Goal: Entertainment & Leisure: Consume media (video, audio)

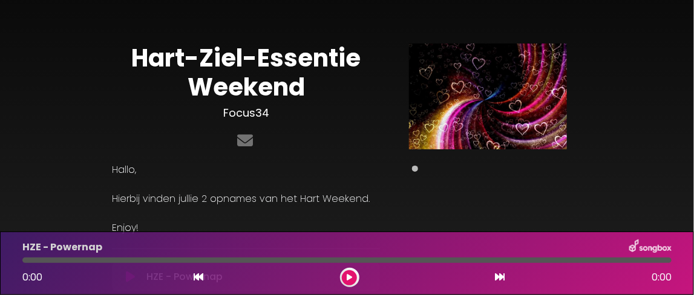
click at [351, 274] on icon at bounding box center [349, 277] width 5 height 7
click at [496, 277] on icon at bounding box center [501, 277] width 10 height 10
click at [349, 277] on icon at bounding box center [349, 277] width 5 height 7
click at [496, 277] on icon at bounding box center [501, 277] width 10 height 10
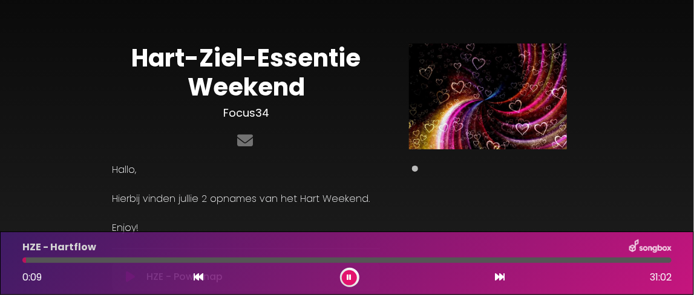
click at [349, 277] on icon at bounding box center [349, 277] width 5 height 7
click at [498, 276] on icon at bounding box center [501, 277] width 10 height 10
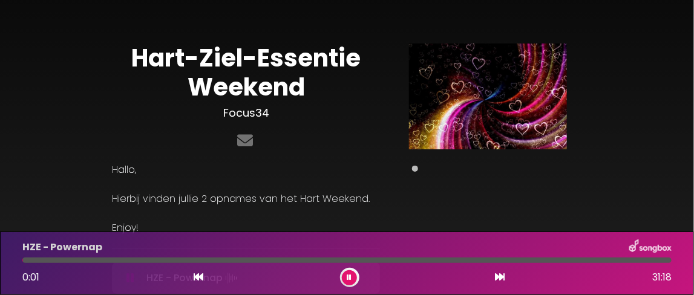
click at [498, 276] on icon at bounding box center [501, 277] width 10 height 10
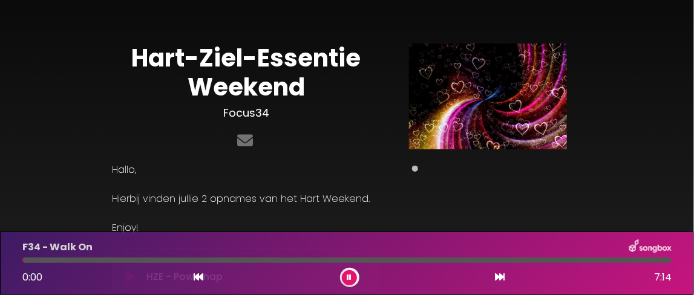
click at [498, 276] on icon at bounding box center [501, 277] width 10 height 10
click at [245, 142] on icon at bounding box center [245, 141] width 21 height 16
click at [349, 277] on icon at bounding box center [349, 277] width 5 height 7
